Goal: Information Seeking & Learning: Check status

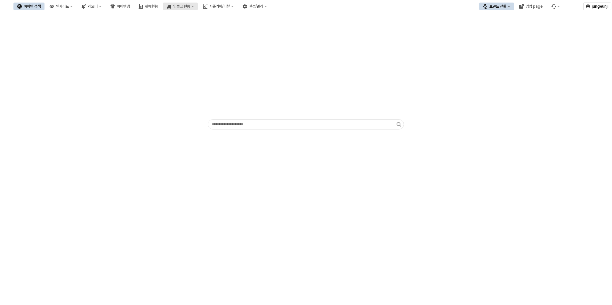
click at [190, 5] on div "입출고 현황" at bounding box center [181, 6] width 17 height 4
click at [158, 6] on div "판매현황" at bounding box center [151, 6] width 13 height 4
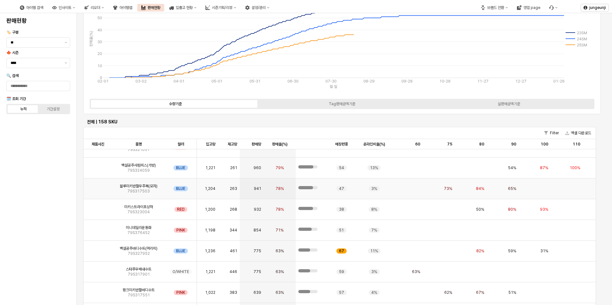
scroll to position [64, 0]
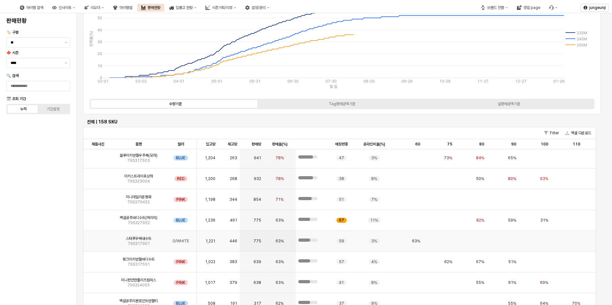
click at [98, 239] on img "App Frame" at bounding box center [98, 239] width 0 height 0
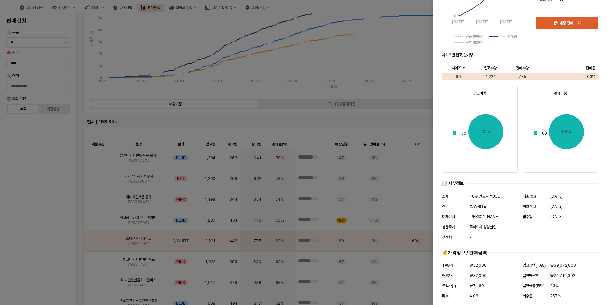
scroll to position [190, 0]
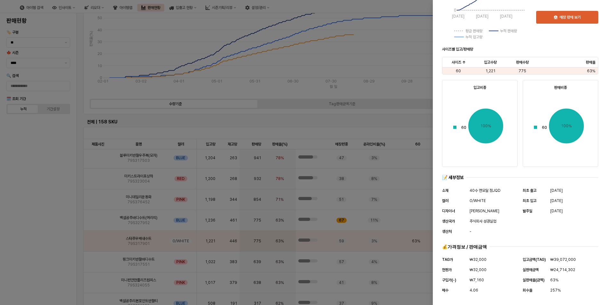
click at [399, 122] on div at bounding box center [306, 152] width 612 height 305
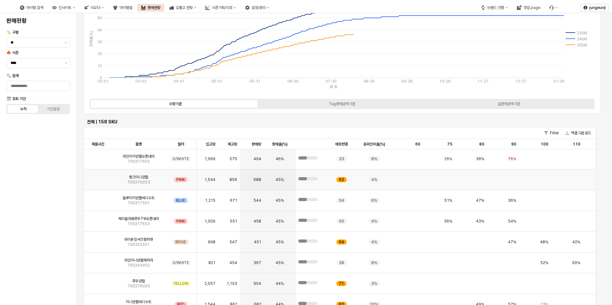
scroll to position [864, 0]
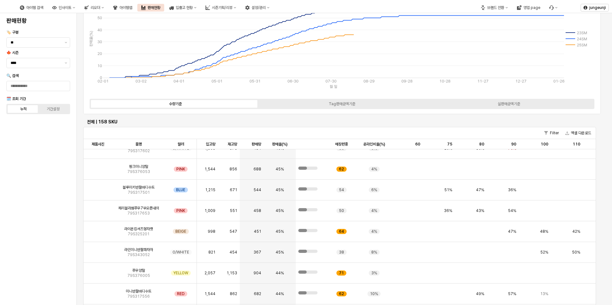
click at [383, 93] on div "[PHONE_NUMBER] [PHONE_NUMBER] [PHONE_NUMBER] [PHONE_NUMBER] [PHONE_NUMBER] [PHO…" at bounding box center [340, 42] width 506 height 104
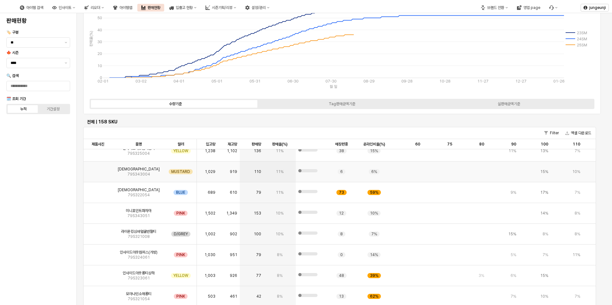
scroll to position [15, 0]
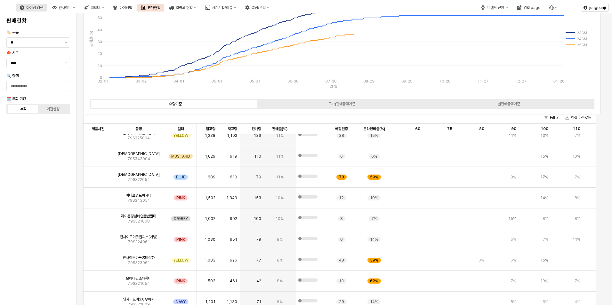
click at [43, 8] on div "아이템 검색" at bounding box center [34, 7] width 17 height 4
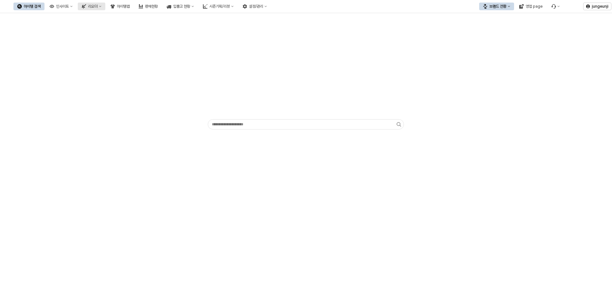
click at [98, 8] on div "리오더" at bounding box center [93, 6] width 10 height 4
click at [116, 18] on div "시즌 리오더 점검" at bounding box center [123, 18] width 34 height 5
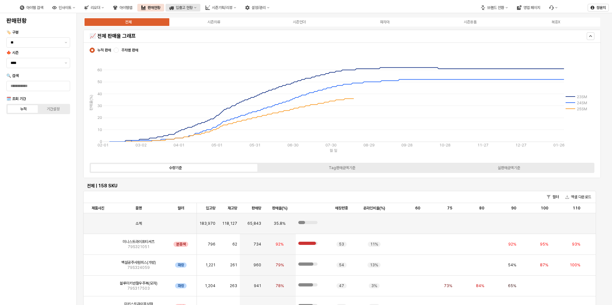
click at [200, 10] on button "입출고 현황" at bounding box center [182, 8] width 35 height 8
click at [210, 18] on div "입고현황(일간)" at bounding box center [211, 19] width 34 height 5
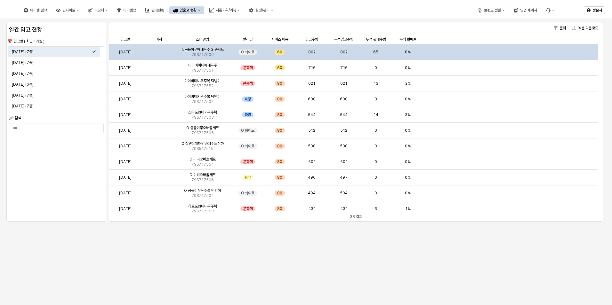
click at [157, 50] on img "앱 프레임" at bounding box center [157, 50] width 0 height 0
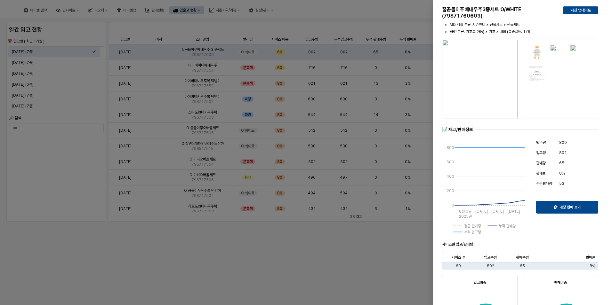
click at [361, 250] on div at bounding box center [306, 152] width 612 height 305
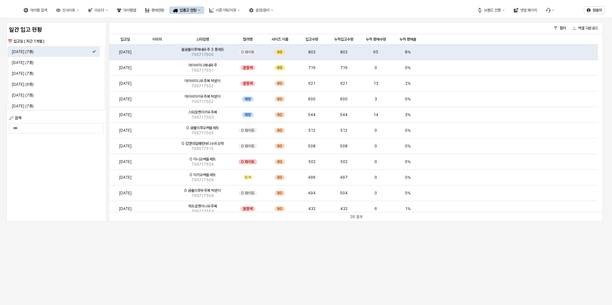
click at [200, 11] on icon "입출고 현황" at bounding box center [199, 10] width 3 height 3
click at [213, 31] on div "입출고현황(시즌)" at bounding box center [215, 32] width 34 height 5
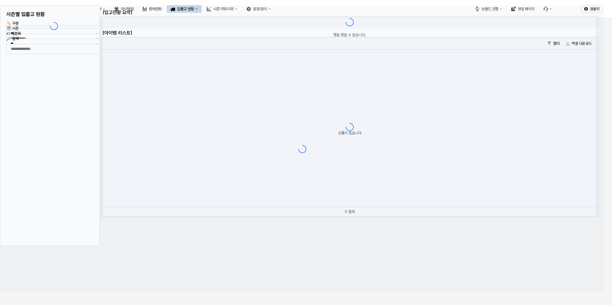
type input "****"
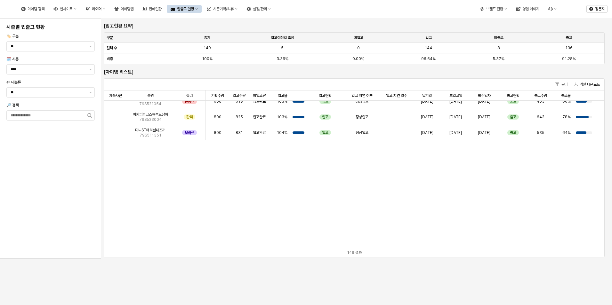
scroll to position [3087, 0]
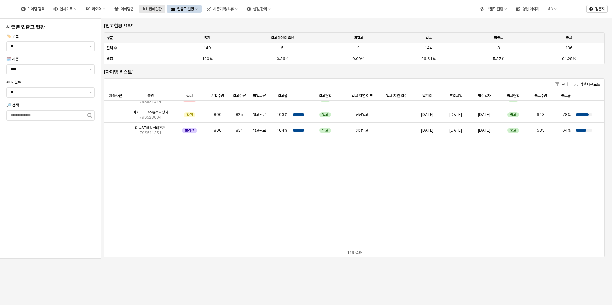
click at [162, 8] on div "판매현황" at bounding box center [155, 9] width 13 height 4
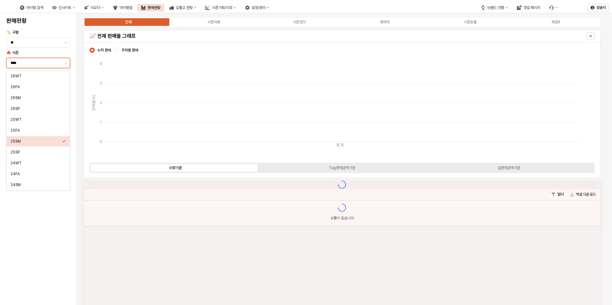
click at [42, 63] on input "****" at bounding box center [36, 63] width 50 height 6
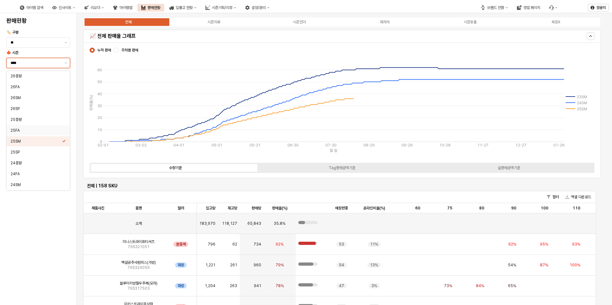
click at [25, 130] on div "25FA" at bounding box center [37, 130] width 52 height 5
type input "****"
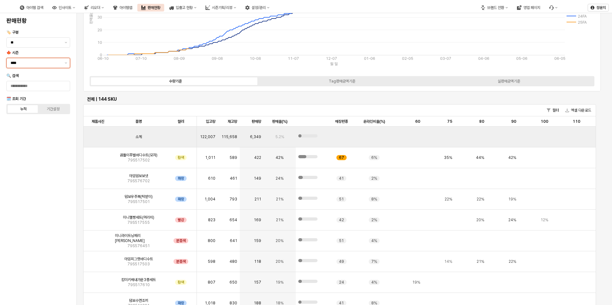
scroll to position [96, 0]
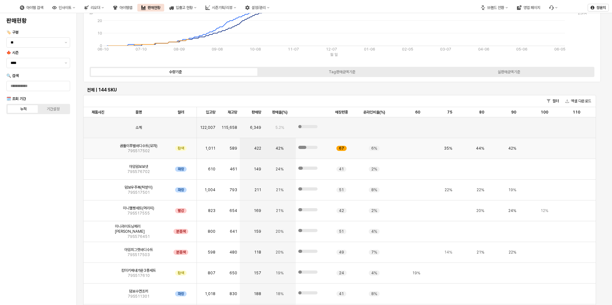
click at [98, 146] on img "앱 프레임" at bounding box center [98, 146] width 0 height 0
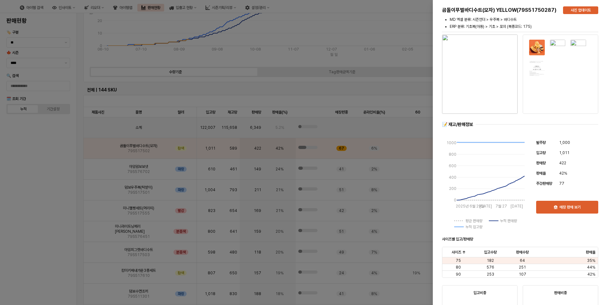
click at [378, 125] on div at bounding box center [306, 152] width 612 height 305
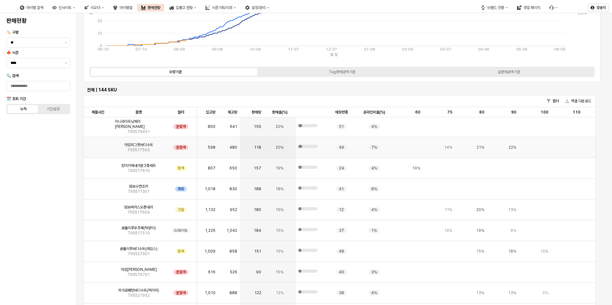
scroll to position [128, 0]
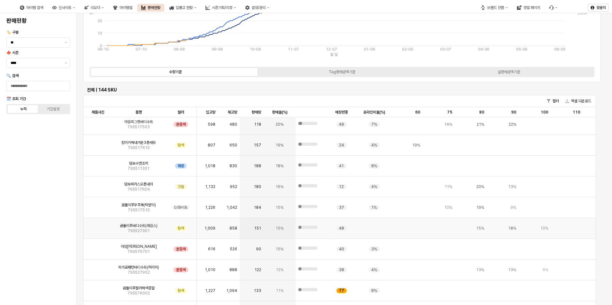
click at [114, 237] on div "곰돌이푸바디수트(레깅스) 79S527901" at bounding box center [138, 228] width 52 height 21
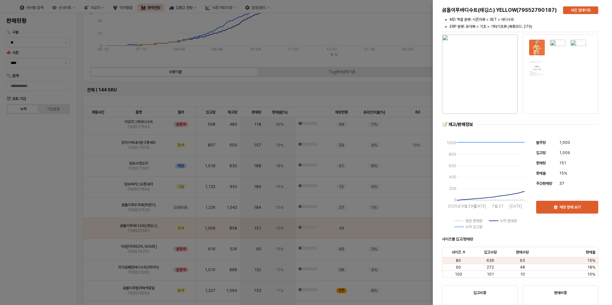
click at [408, 83] on div at bounding box center [306, 152] width 612 height 305
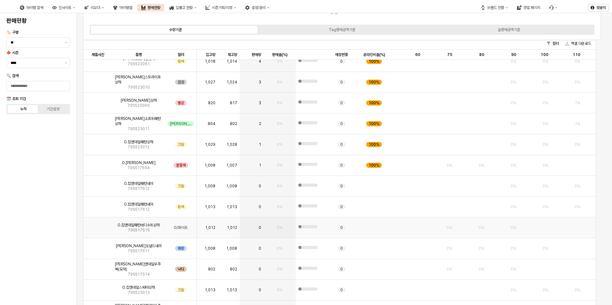
scroll to position [181, 0]
